Goal: Task Accomplishment & Management: Use online tool/utility

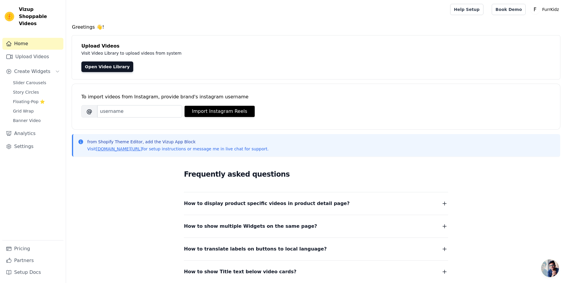
click at [372, 200] on button "How to display product specific videos in product detail page?" at bounding box center [316, 203] width 264 height 8
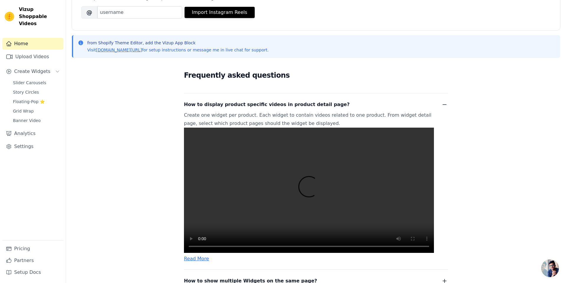
scroll to position [88, 0]
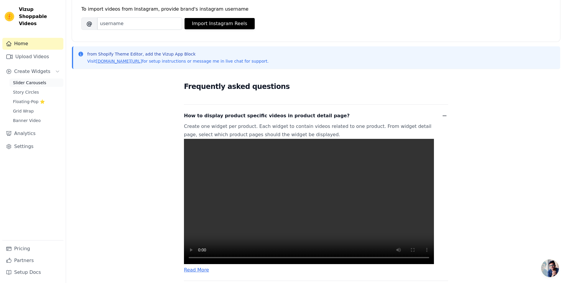
click at [40, 80] on span "Slider Carousels" at bounding box center [29, 83] width 33 height 6
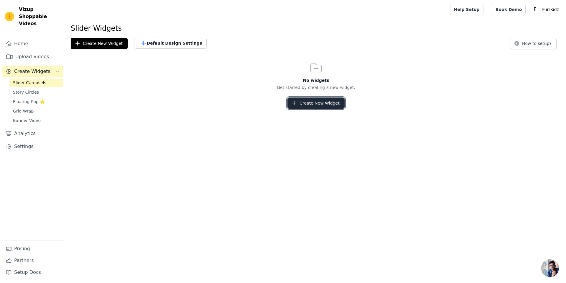
click at [300, 102] on button "Create New Widget" at bounding box center [316, 102] width 57 height 11
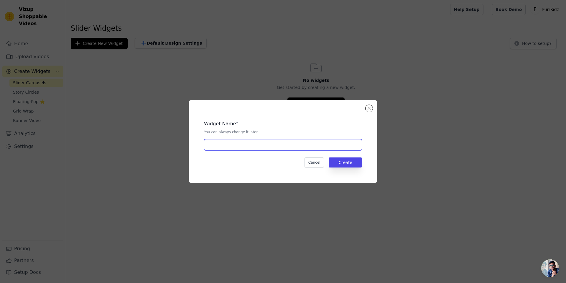
click at [262, 147] on input "text" at bounding box center [283, 144] width 158 height 11
type input "Slider"
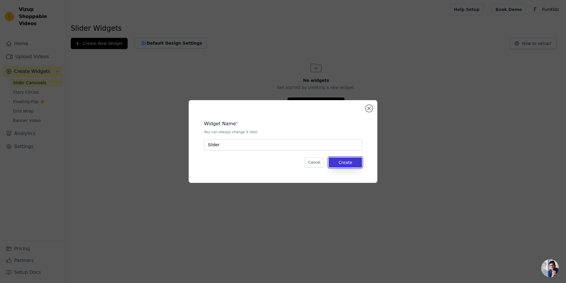
click at [340, 161] on button "Create" at bounding box center [345, 162] width 33 height 10
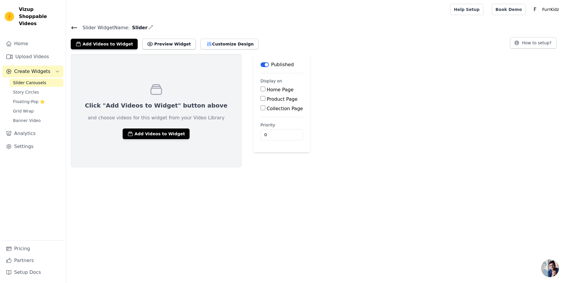
click at [267, 98] on label "Product Page" at bounding box center [282, 99] width 31 height 6
click at [265, 98] on input "Product Page" at bounding box center [263, 98] width 5 height 5
checkbox input "true"
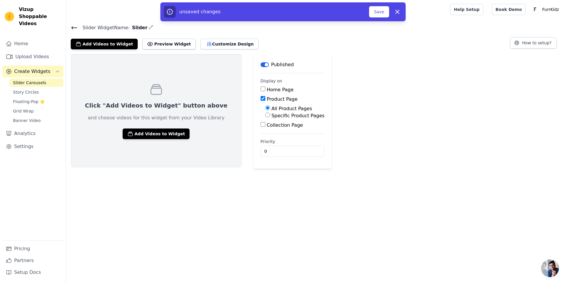
click at [272, 114] on label "Specific Product Pages" at bounding box center [298, 116] width 53 height 6
click at [265, 114] on input "Specific Product Pages" at bounding box center [267, 114] width 5 height 5
radio input "true"
click at [265, 126] on button "Select Products" at bounding box center [285, 129] width 40 height 10
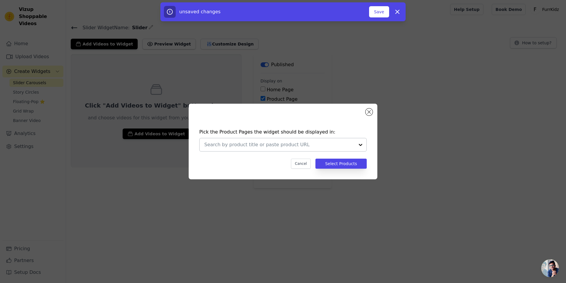
click at [260, 146] on input "text" at bounding box center [279, 144] width 150 height 7
drag, startPoint x: 337, startPoint y: 151, endPoint x: 338, endPoint y: 168, distance: 17.1
click at [338, 180] on div "Pick the Product Pages the widget should be displayed in: Cancel Select Products" at bounding box center [282, 141] width 547 height 94
click at [338, 167] on button "Select Products" at bounding box center [341, 163] width 51 height 10
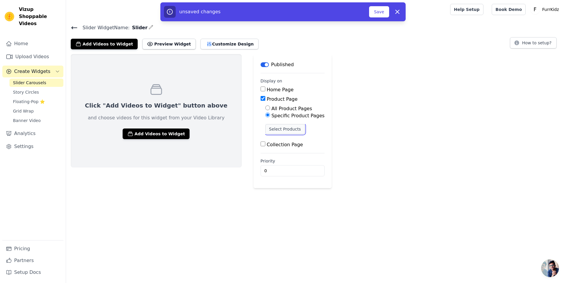
click at [265, 129] on button "Select Products" at bounding box center [285, 129] width 40 height 10
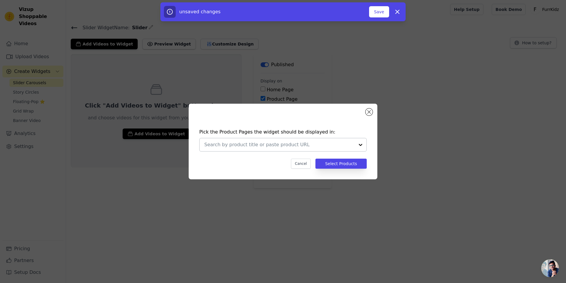
click at [255, 147] on input "text" at bounding box center [279, 144] width 150 height 7
type input "g"
click at [368, 113] on button "Close modal" at bounding box center [369, 111] width 7 height 7
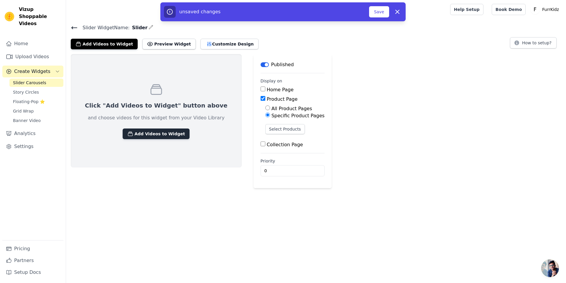
click at [142, 130] on button "Add Videos to Widget" at bounding box center [156, 133] width 67 height 11
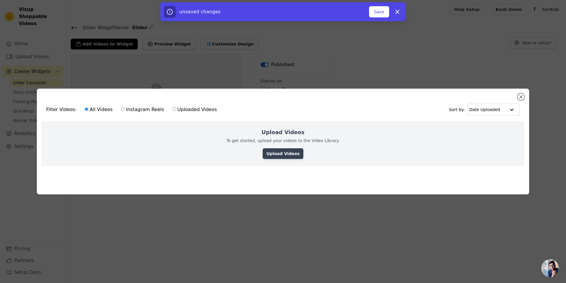
click at [272, 148] on link "Upload Videos" at bounding box center [283, 153] width 40 height 11
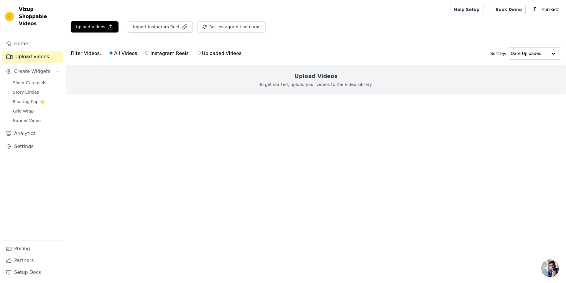
click at [197, 54] on label "Uploaded Videos" at bounding box center [219, 54] width 45 height 8
click at [197, 54] on input "Uploaded Videos" at bounding box center [199, 53] width 4 height 4
radio input "true"
click at [105, 29] on button "Upload Videos" at bounding box center [95, 26] width 48 height 11
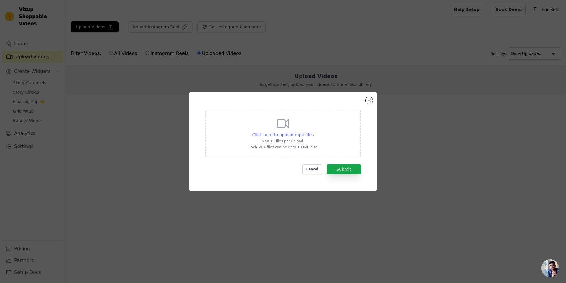
click at [261, 135] on span "Click here to upload mp4 files" at bounding box center [283, 134] width 62 height 5
click at [313, 132] on input "Click here to upload mp4 files Max 10 files per upload. Each MP4 files can be u…" at bounding box center [313, 131] width 0 height 0
type input "C:\fakepath\Screen_Recording_20251003_102254_TikTok_1 (1).mp4"
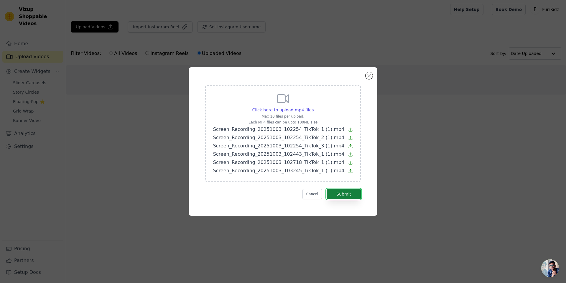
click at [353, 196] on button "Submit" at bounding box center [344, 194] width 34 height 10
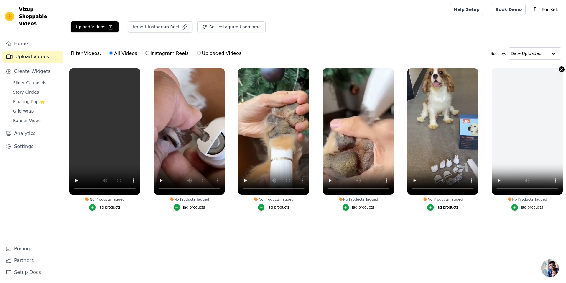
click at [561, 69] on icon "button" at bounding box center [561, 69] width 4 height 4
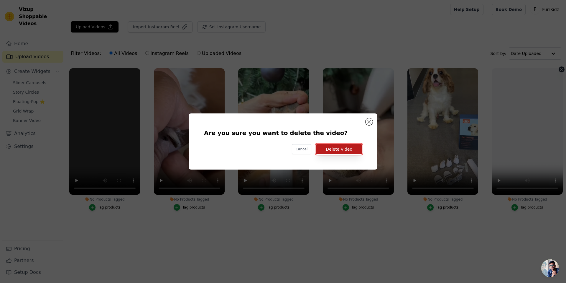
click at [351, 148] on button "Delete Video" at bounding box center [339, 149] width 46 height 10
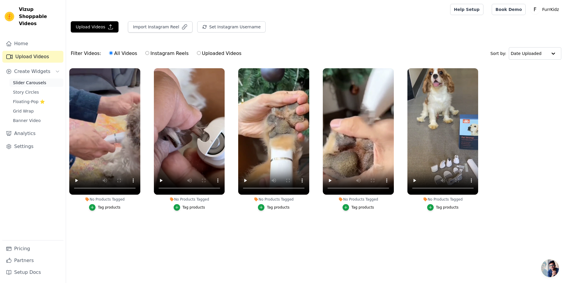
click at [35, 80] on span "Slider Carousels" at bounding box center [29, 83] width 33 height 6
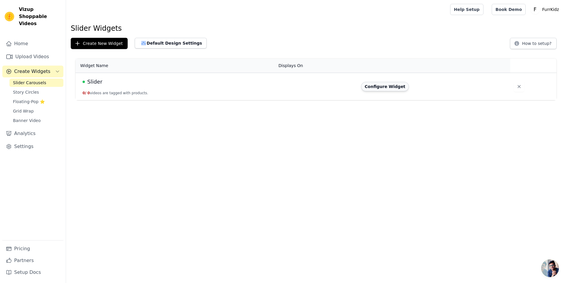
click at [374, 87] on button "Configure Widget" at bounding box center [385, 86] width 48 height 9
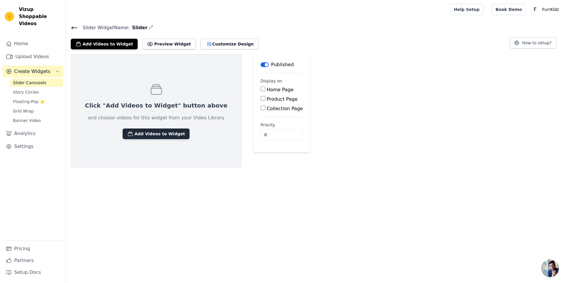
click at [165, 133] on button "Add Videos to Widget" at bounding box center [156, 133] width 67 height 11
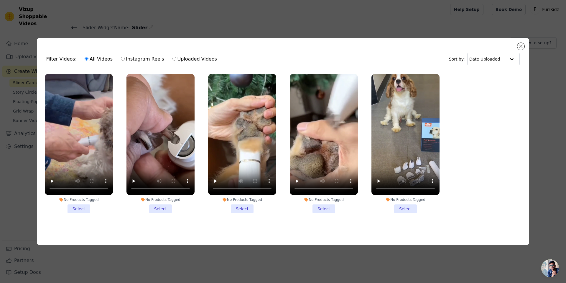
click at [81, 211] on li "No Products Tagged Select" at bounding box center [79, 143] width 68 height 139
click at [0, 0] on input "No Products Tagged Select" at bounding box center [0, 0] width 0 height 0
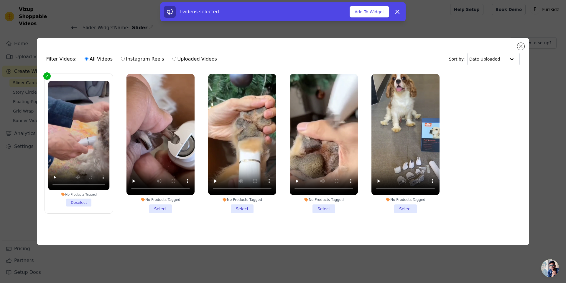
click at [165, 206] on li "No Products Tagged Select" at bounding box center [161, 143] width 68 height 139
click at [0, 0] on input "No Products Tagged Select" at bounding box center [0, 0] width 0 height 0
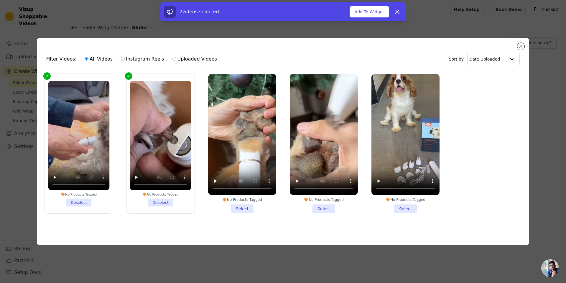
click at [234, 208] on li "No Products Tagged Select" at bounding box center [242, 143] width 68 height 139
click at [0, 0] on input "No Products Tagged Select" at bounding box center [0, 0] width 0 height 0
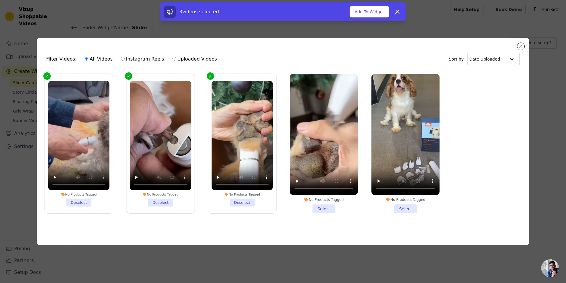
click at [313, 207] on li "No Products Tagged Select" at bounding box center [324, 143] width 68 height 139
click at [0, 0] on input "No Products Tagged Select" at bounding box center [0, 0] width 0 height 0
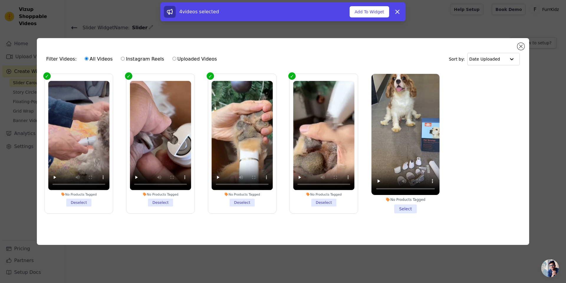
click at [398, 207] on li "No Products Tagged Select" at bounding box center [406, 143] width 68 height 139
click at [0, 0] on input "No Products Tagged Select" at bounding box center [0, 0] width 0 height 0
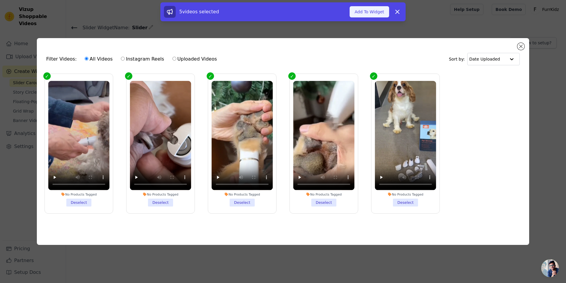
click at [371, 13] on button "Add To Widget" at bounding box center [370, 11] width 40 height 11
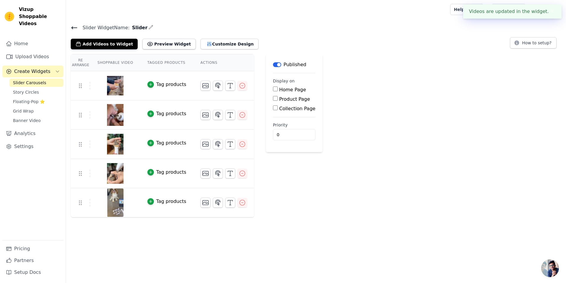
click at [298, 99] on label "Product Page" at bounding box center [294, 99] width 31 height 6
click at [278, 99] on input "Product Page" at bounding box center [275, 98] width 5 height 5
checkbox input "true"
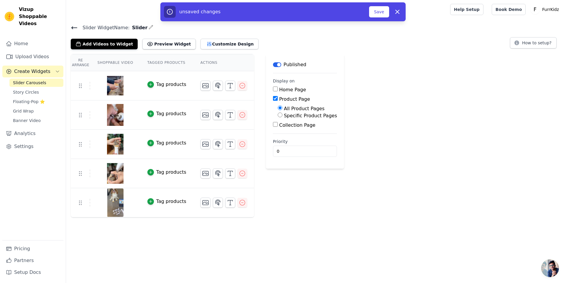
click at [289, 115] on label "Specific Product Pages" at bounding box center [310, 116] width 53 height 6
click at [283, 115] on input "Specific Product Pages" at bounding box center [280, 114] width 5 height 5
radio input "true"
click at [292, 128] on button "Select Products" at bounding box center [298, 129] width 40 height 10
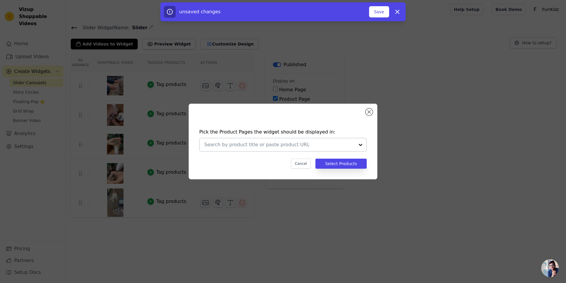
click at [316, 151] on div at bounding box center [279, 144] width 150 height 13
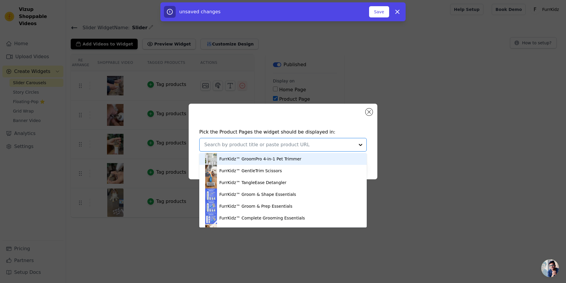
click at [288, 162] on div "FurrKidz™ GroomPro 4-in-1 Pet Trimmer" at bounding box center [283, 159] width 156 height 12
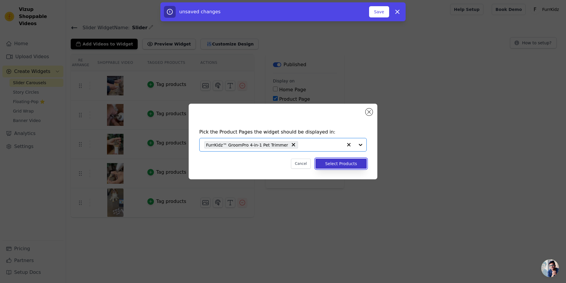
click at [330, 163] on button "Select Products" at bounding box center [341, 163] width 51 height 10
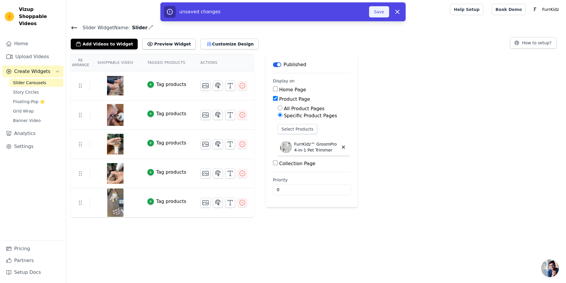
click at [379, 10] on button "Save" at bounding box center [379, 11] width 20 height 11
click at [378, 14] on button "Save" at bounding box center [379, 11] width 20 height 11
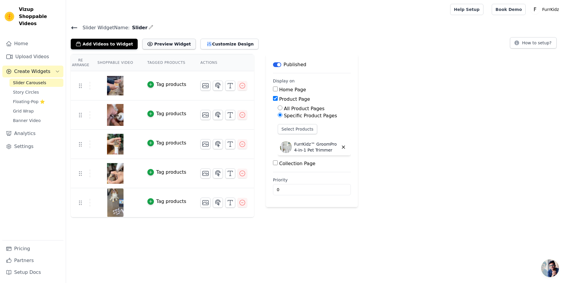
click at [175, 46] on button "Preview Widget" at bounding box center [168, 44] width 53 height 11
click at [208, 45] on button "Customize Design" at bounding box center [230, 44] width 58 height 11
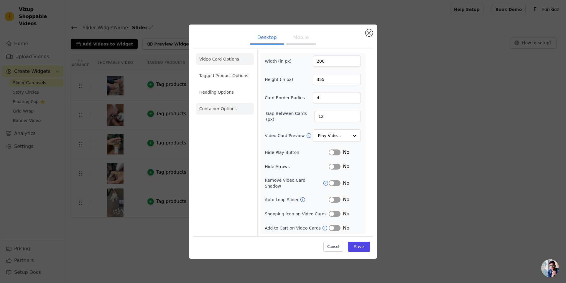
click at [226, 109] on li "Container Options" at bounding box center [225, 109] width 58 height 12
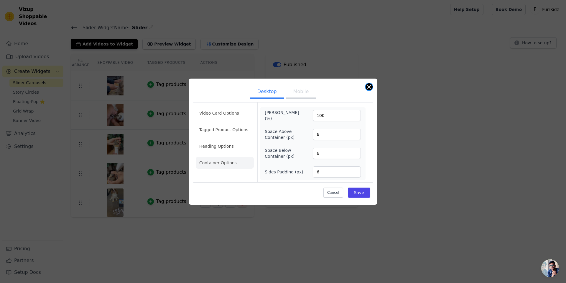
click at [369, 85] on button "Close modal" at bounding box center [369, 86] width 7 height 7
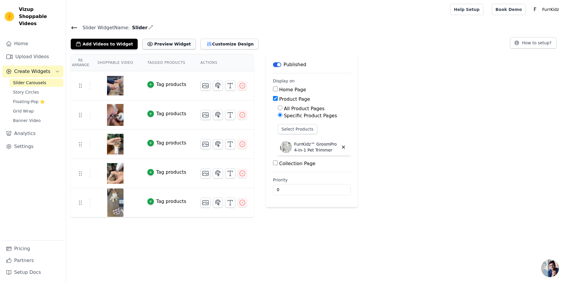
click at [149, 42] on button "Preview Widget" at bounding box center [168, 44] width 53 height 11
click at [75, 28] on icon at bounding box center [74, 27] width 7 height 7
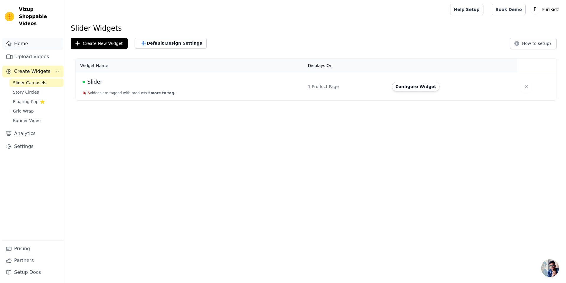
click at [21, 38] on link "Home" at bounding box center [32, 44] width 61 height 12
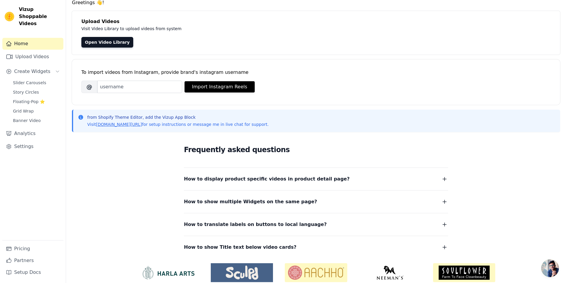
scroll to position [35, 0]
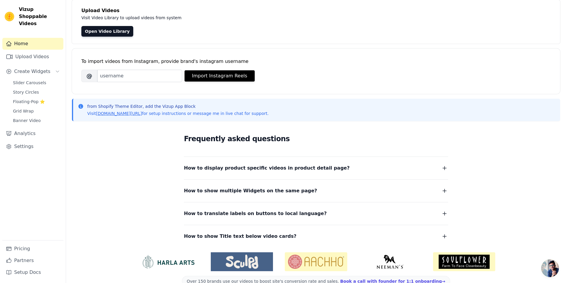
click at [225, 171] on span "How to display product specific videos in product detail page?" at bounding box center [267, 168] width 166 height 8
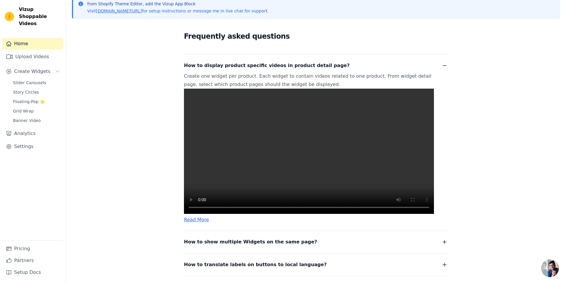
scroll to position [142, 0]
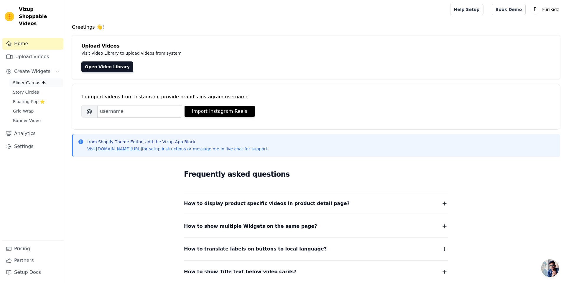
click at [37, 80] on span "Slider Carousels" at bounding box center [29, 83] width 33 height 6
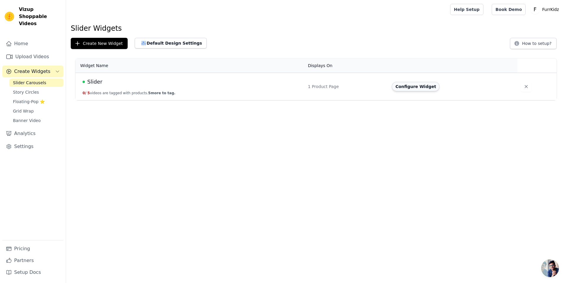
click at [408, 86] on button "Configure Widget" at bounding box center [416, 86] width 48 height 9
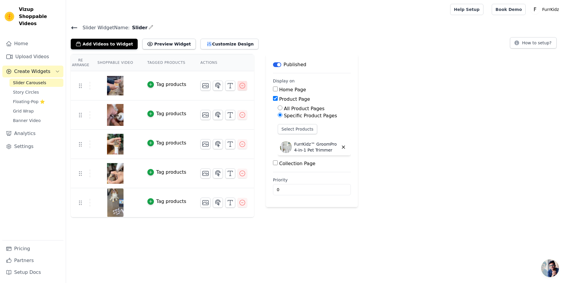
click at [242, 88] on icon "button" at bounding box center [242, 85] width 7 height 7
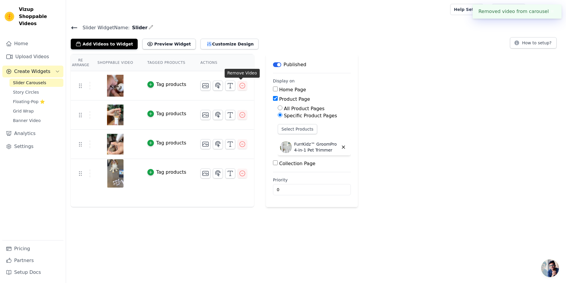
click at [241, 87] on icon "button" at bounding box center [242, 85] width 7 height 7
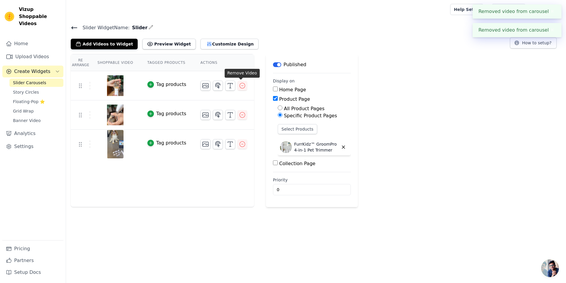
click at [241, 87] on icon "button" at bounding box center [242, 85] width 7 height 7
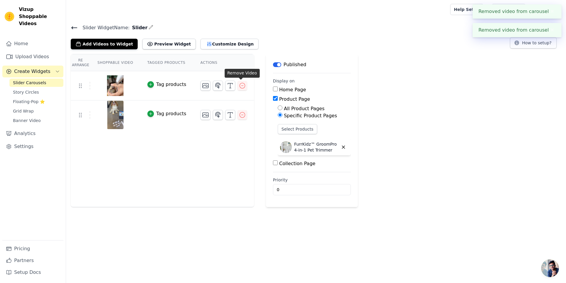
click at [241, 87] on icon "button" at bounding box center [242, 85] width 7 height 7
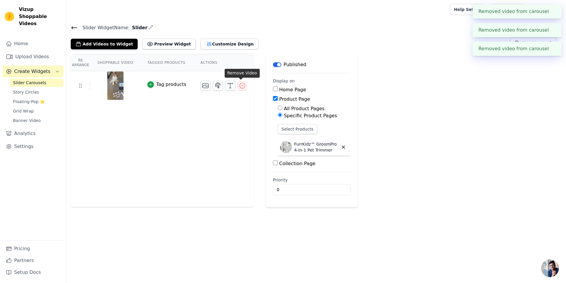
click at [241, 87] on icon "button" at bounding box center [242, 85] width 7 height 7
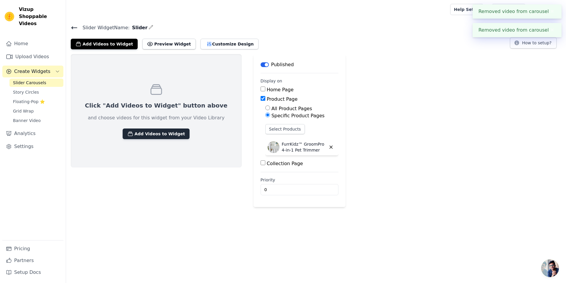
click at [158, 137] on button "Add Videos to Widget" at bounding box center [156, 133] width 67 height 11
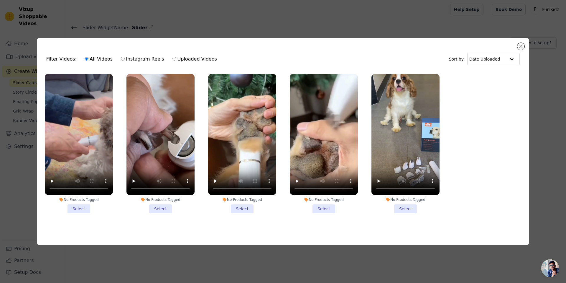
click at [197, 60] on label "Uploaded Videos" at bounding box center [194, 59] width 45 height 8
click at [176, 60] on input "Uploaded Videos" at bounding box center [175, 59] width 4 height 4
radio input "true"
click at [523, 44] on button "Close modal" at bounding box center [521, 46] width 7 height 7
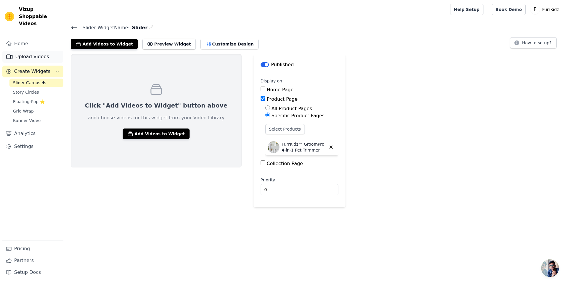
click at [36, 51] on link "Upload Videos" at bounding box center [32, 57] width 61 height 12
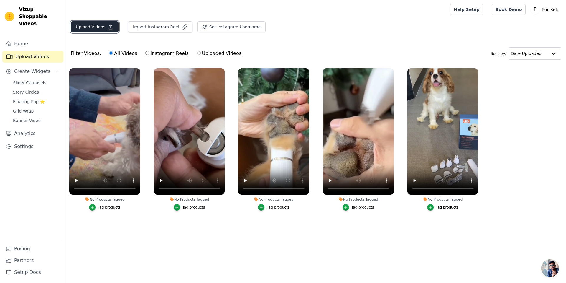
click at [102, 28] on button "Upload Videos" at bounding box center [95, 26] width 48 height 11
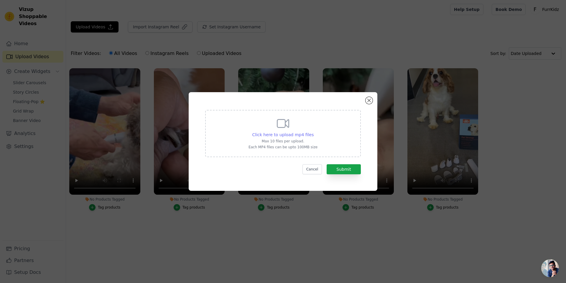
click at [262, 134] on span "Click here to upload mp4 files" at bounding box center [283, 134] width 62 height 5
click at [313, 132] on input "Click here to upload mp4 files Max 10 files per upload. Each MP4 files can be u…" at bounding box center [313, 131] width 0 height 0
type input "C:\fakepath\Screen_Recording_20251003_102254_TikTok_1 (1) (online-video-cutter.…"
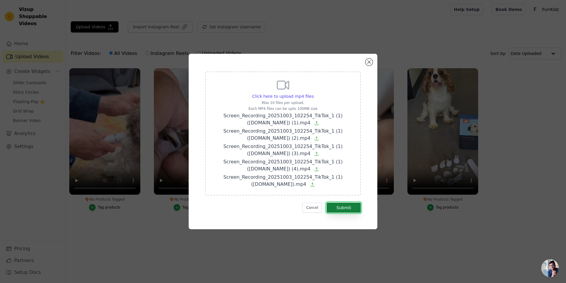
click at [356, 208] on button "Submit" at bounding box center [344, 207] width 34 height 10
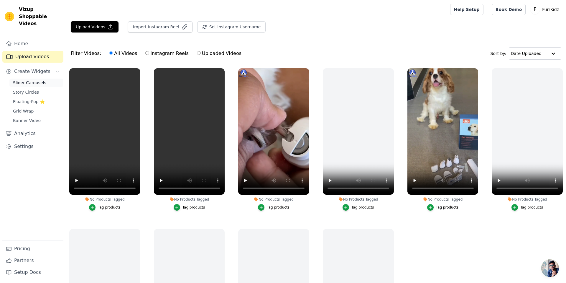
click at [26, 80] on span "Slider Carousels" at bounding box center [29, 83] width 33 height 6
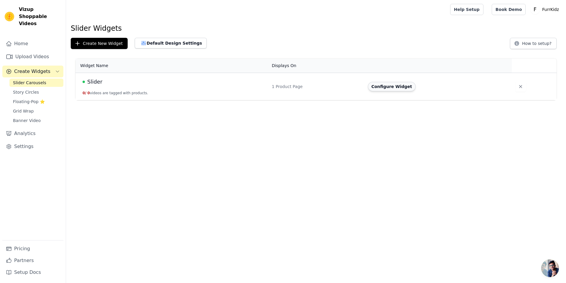
click at [382, 86] on button "Configure Widget" at bounding box center [392, 86] width 48 height 9
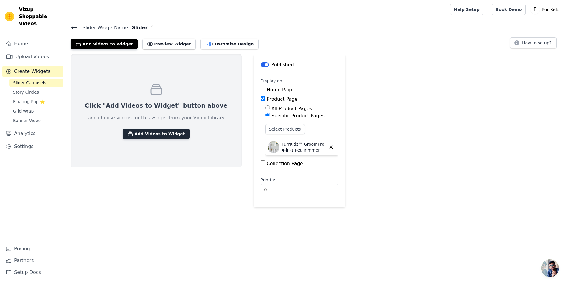
click at [162, 132] on button "Add Videos to Widget" at bounding box center [156, 133] width 67 height 11
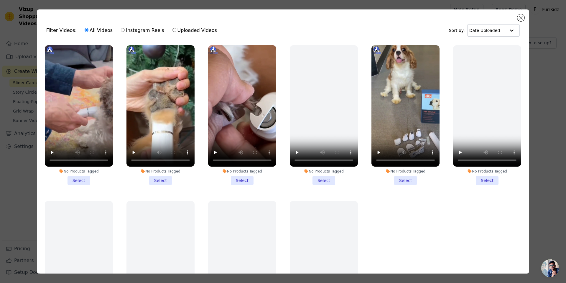
click at [79, 180] on li "No Products Tagged Select" at bounding box center [79, 114] width 68 height 139
click at [0, 0] on input "No Products Tagged Select" at bounding box center [0, 0] width 0 height 0
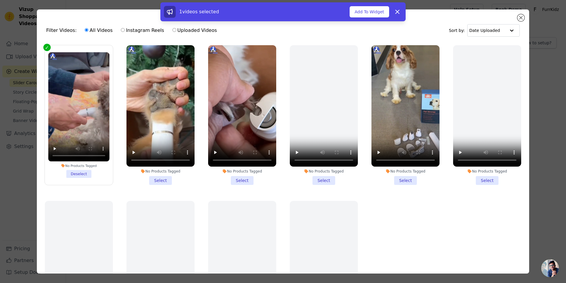
click at [165, 178] on li "No Products Tagged Select" at bounding box center [161, 114] width 68 height 139
click at [0, 0] on input "No Products Tagged Select" at bounding box center [0, 0] width 0 height 0
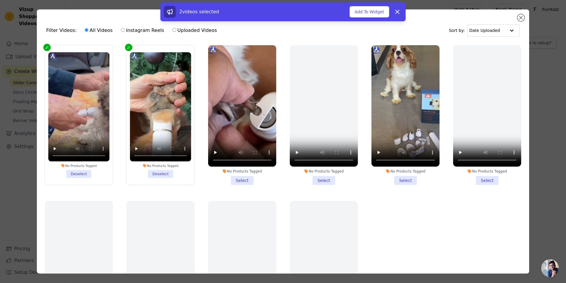
click at [238, 181] on li "No Products Tagged Select" at bounding box center [242, 114] width 68 height 139
click at [0, 0] on input "No Products Tagged Select" at bounding box center [0, 0] width 0 height 0
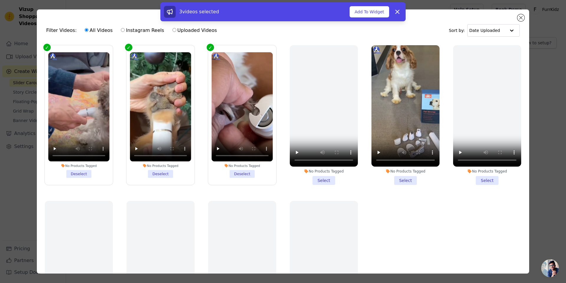
click at [319, 180] on li "No Products Tagged Select" at bounding box center [324, 114] width 68 height 139
click at [0, 0] on input "No Products Tagged Select" at bounding box center [0, 0] width 0 height 0
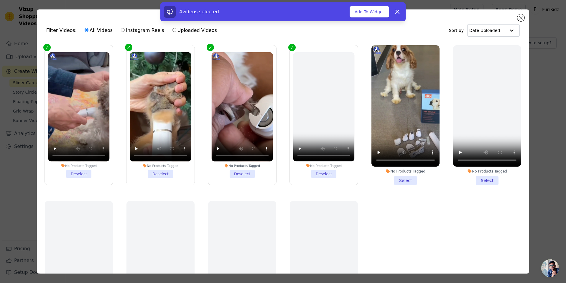
click at [404, 181] on li "No Products Tagged Select" at bounding box center [406, 114] width 68 height 139
click at [0, 0] on input "No Products Tagged Select" at bounding box center [0, 0] width 0 height 0
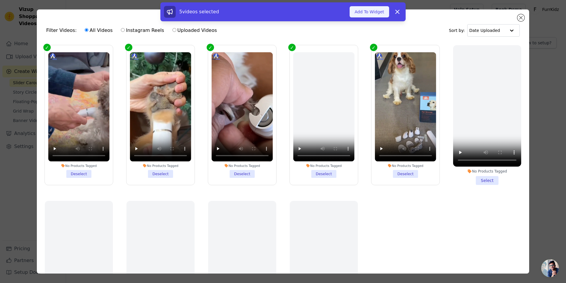
click at [375, 15] on button "Add To Widget" at bounding box center [370, 11] width 40 height 11
